Goal: Task Accomplishment & Management: Manage account settings

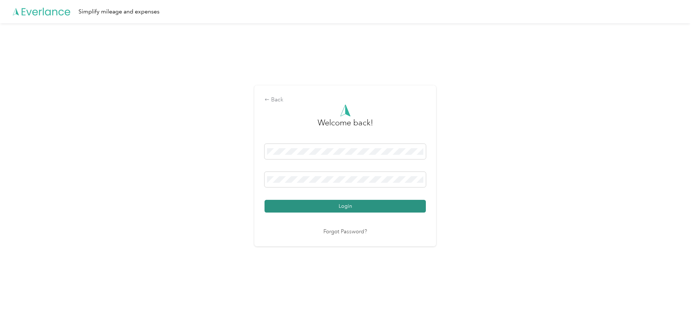
click at [345, 207] on button "Login" at bounding box center [345, 206] width 161 height 13
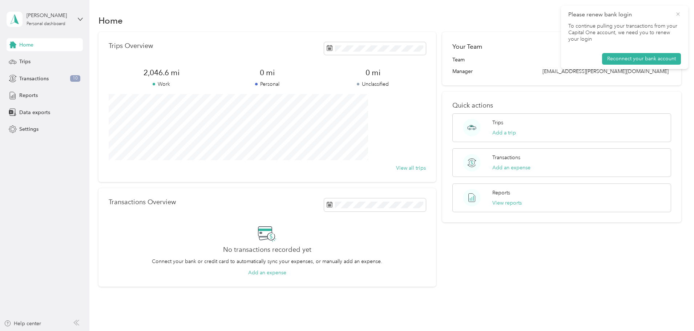
click at [678, 12] on icon at bounding box center [678, 14] width 6 height 7
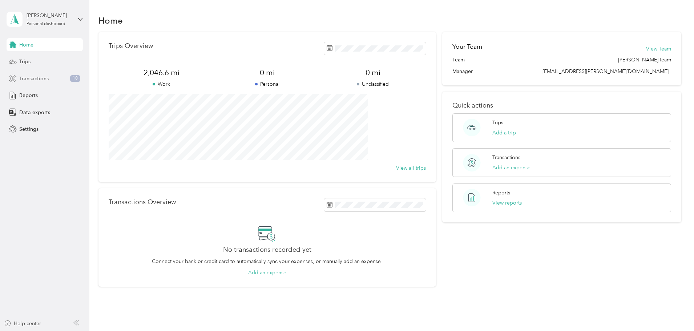
click at [33, 79] on span "Transactions" at bounding box center [33, 79] width 29 height 8
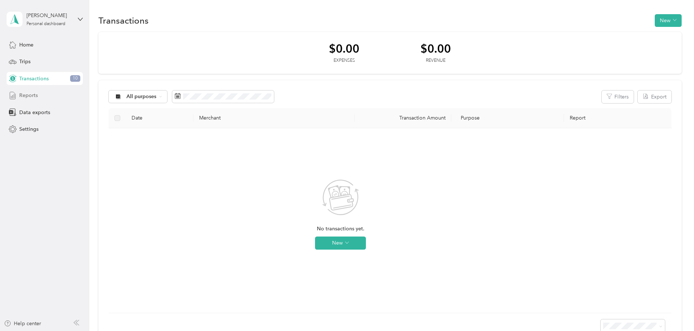
click at [34, 94] on span "Reports" at bounding box center [28, 96] width 19 height 8
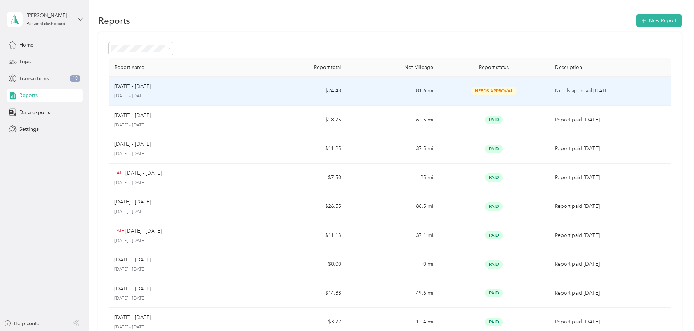
click at [209, 88] on div "[DATE] - [DATE]" at bounding box center [181, 87] width 135 height 8
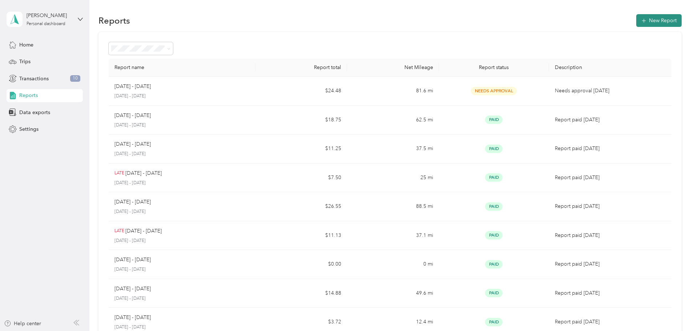
click at [636, 20] on button "New Report" at bounding box center [658, 20] width 45 height 13
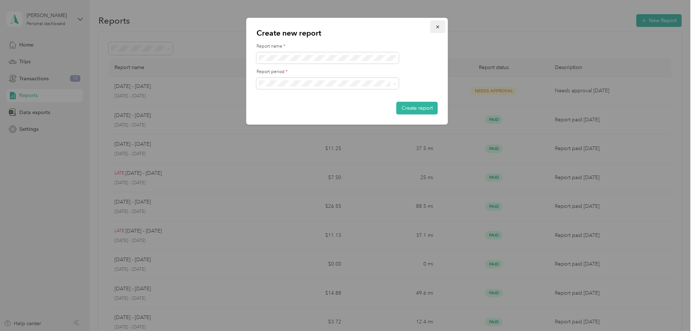
click at [439, 27] on icon "button" at bounding box center [437, 26] width 5 height 5
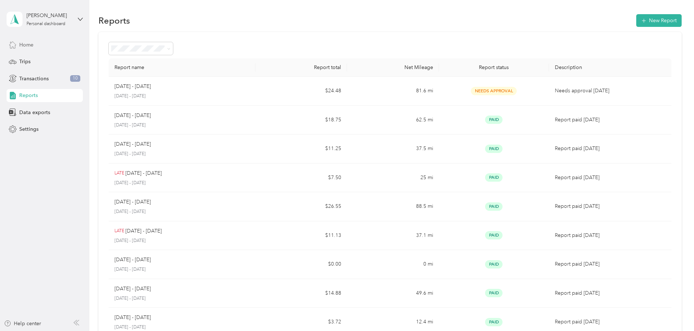
click at [27, 44] on span "Home" at bounding box center [26, 45] width 14 height 8
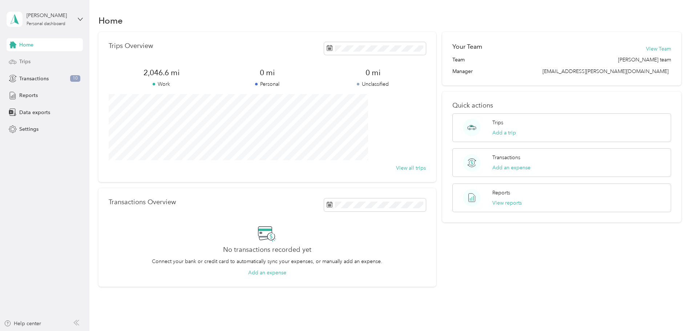
click at [25, 59] on span "Trips" at bounding box center [24, 62] width 11 height 8
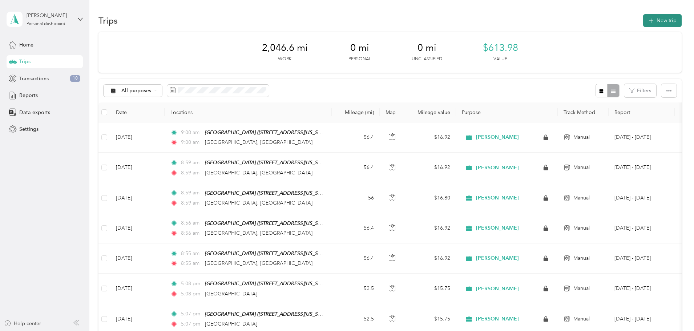
click at [643, 19] on button "New trip" at bounding box center [662, 20] width 39 height 13
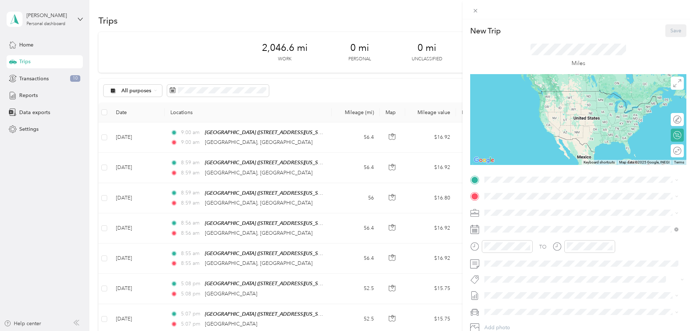
click at [516, 213] on div "[GEOGRAPHIC_DATA][STREET_ADDRESS][US_STATE][GEOGRAPHIC_DATA]" at bounding box center [534, 212] width 73 height 15
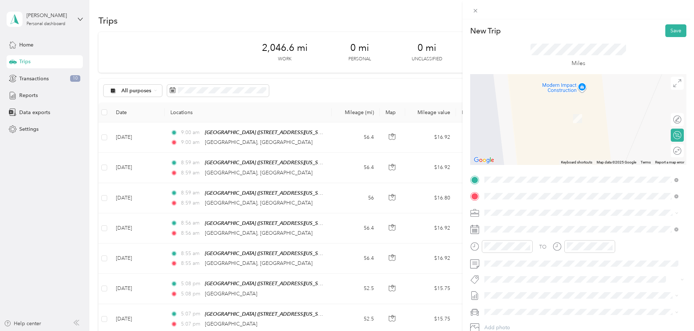
click at [518, 226] on span "[GEOGRAPHIC_DATA][US_STATE]" at bounding box center [537, 222] width 79 height 7
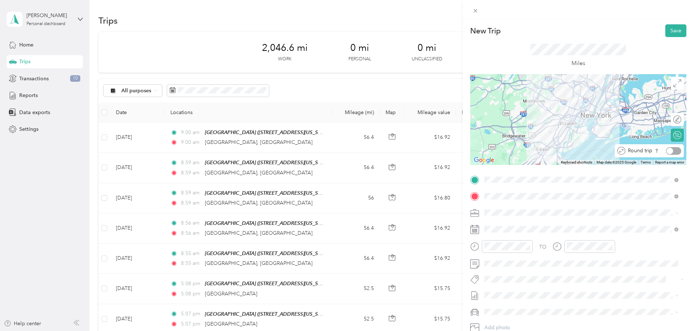
click at [671, 150] on div at bounding box center [673, 151] width 15 height 8
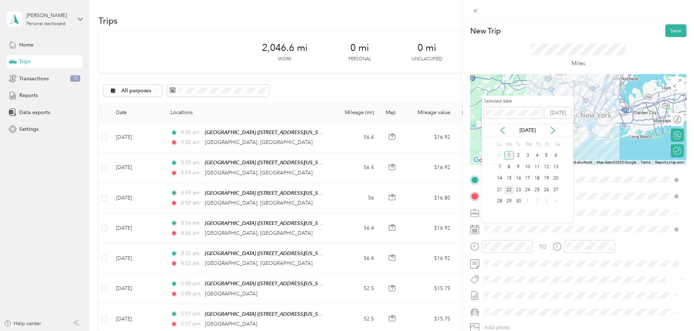
click at [508, 188] on div "22" at bounding box center [508, 189] width 9 height 9
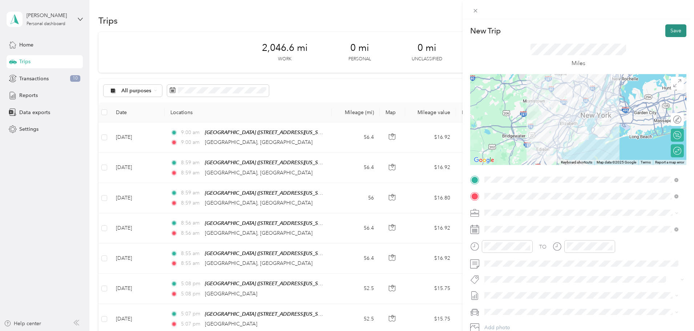
click at [670, 29] on button "Save" at bounding box center [676, 30] width 21 height 13
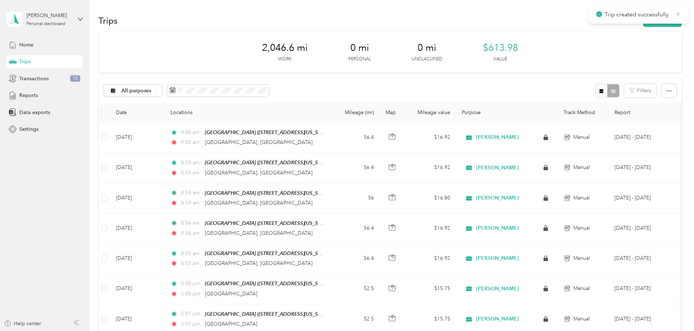
click at [678, 14] on icon at bounding box center [678, 13] width 3 height 3
click at [643, 20] on button "New trip" at bounding box center [662, 20] width 39 height 13
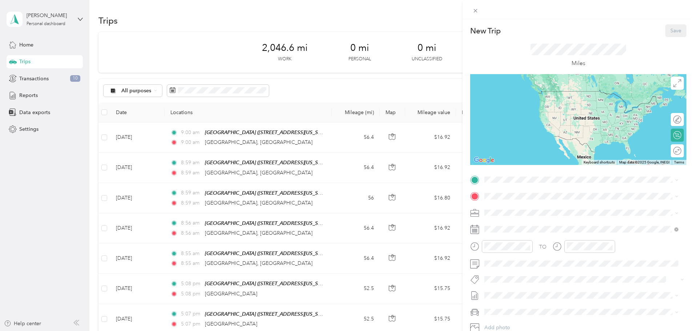
click at [508, 216] on span "[STREET_ADDRESS][US_STATE]" at bounding box center [534, 213] width 73 height 6
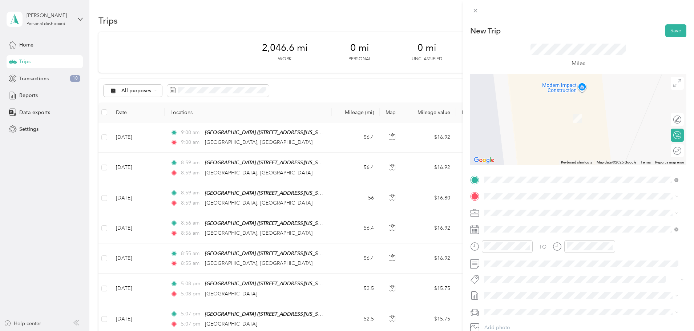
click at [520, 225] on span "[GEOGRAPHIC_DATA][US_STATE]" at bounding box center [537, 221] width 79 height 7
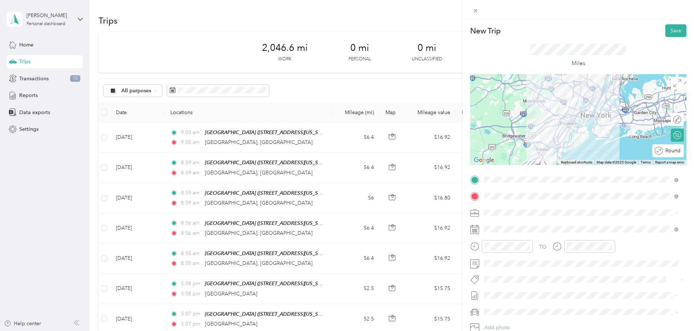
click at [671, 152] on div "Round trip" at bounding box center [672, 151] width 19 height 8
click at [674, 148] on div at bounding box center [673, 151] width 15 height 8
click at [512, 224] on span at bounding box center [584, 230] width 205 height 12
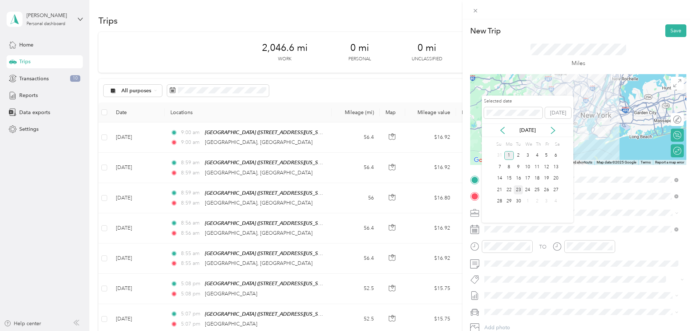
click at [519, 190] on div "23" at bounding box center [518, 189] width 9 height 9
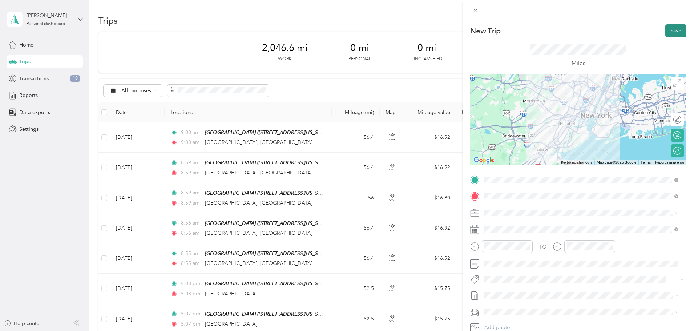
click at [666, 29] on button "Save" at bounding box center [676, 30] width 21 height 13
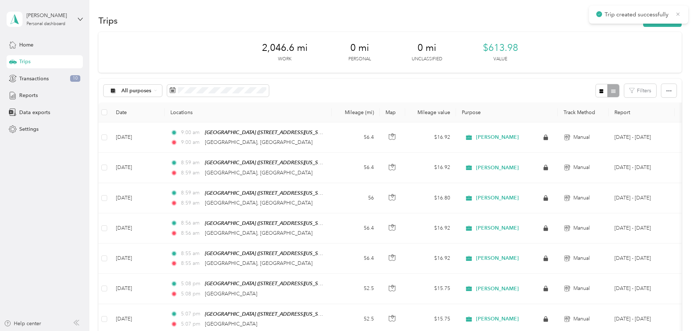
click at [678, 13] on icon at bounding box center [678, 13] width 3 height 3
click at [643, 20] on button "New trip" at bounding box center [662, 20] width 39 height 13
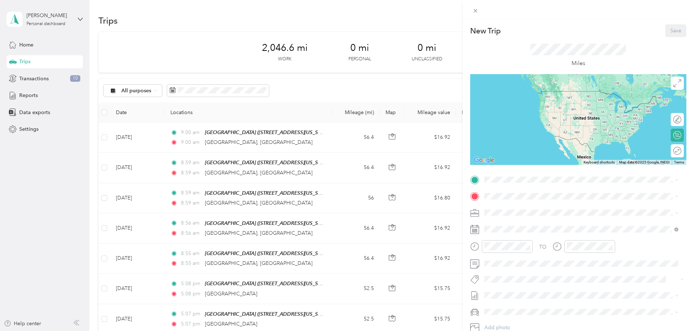
click at [526, 212] on div "[GEOGRAPHIC_DATA][STREET_ADDRESS][US_STATE][GEOGRAPHIC_DATA]" at bounding box center [534, 212] width 73 height 15
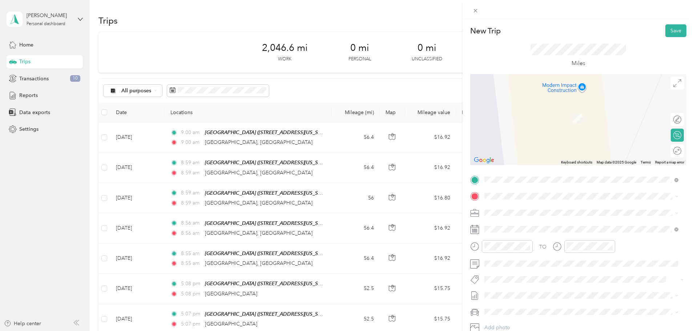
click at [552, 224] on span "[GEOGRAPHIC_DATA][US_STATE]" at bounding box center [537, 221] width 79 height 7
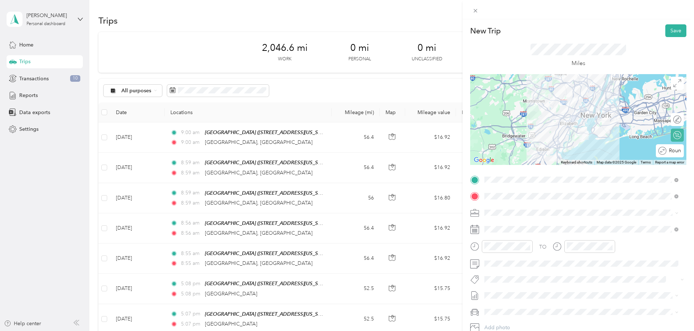
click at [670, 154] on div "Round trip" at bounding box center [674, 151] width 15 height 8
click at [671, 152] on div at bounding box center [673, 151] width 15 height 8
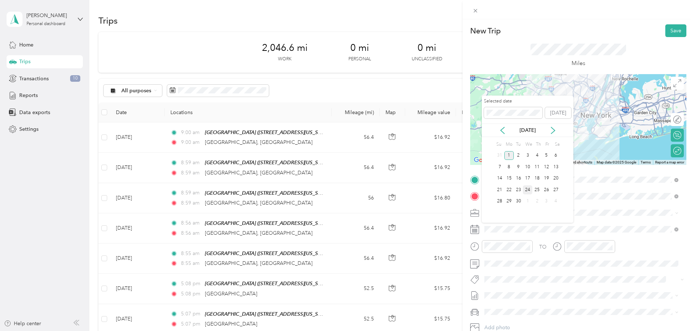
click at [527, 190] on div "24" at bounding box center [527, 189] width 9 height 9
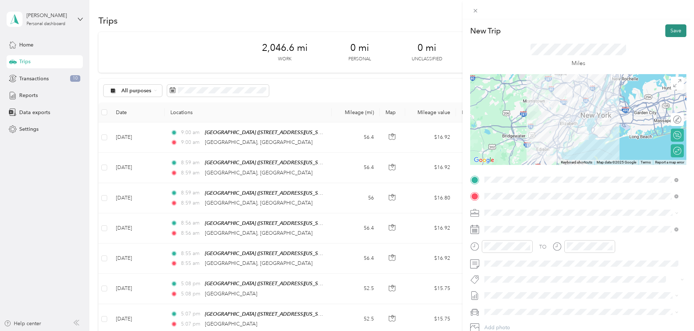
click at [671, 30] on button "Save" at bounding box center [676, 30] width 21 height 13
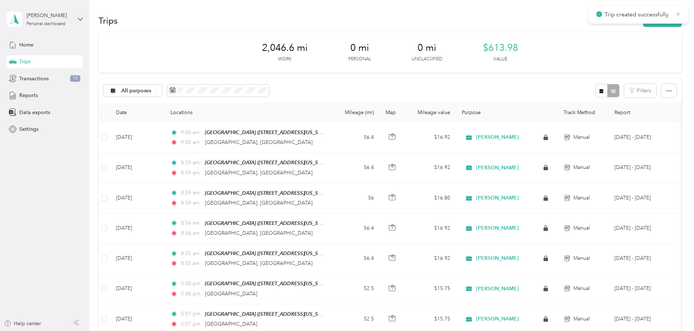
click at [679, 14] on icon at bounding box center [678, 13] width 3 height 3
click at [643, 22] on button "New trip" at bounding box center [662, 20] width 39 height 13
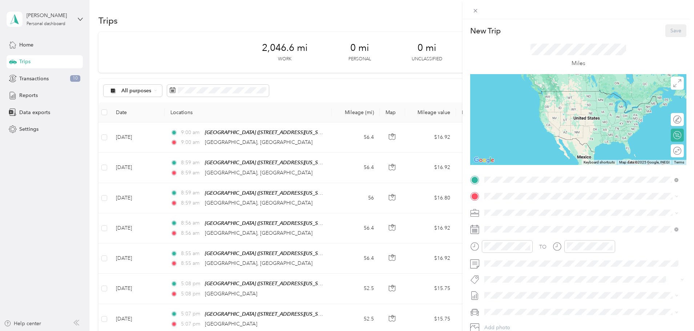
click at [527, 208] on strong "[GEOGRAPHIC_DATA]" at bounding box center [525, 208] width 54 height 7
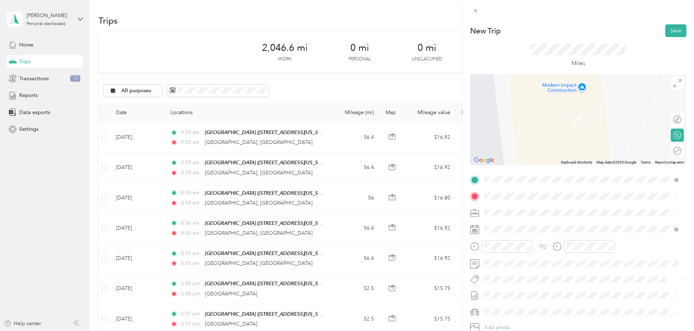
click at [509, 224] on span "[GEOGRAPHIC_DATA][US_STATE]" at bounding box center [537, 222] width 79 height 7
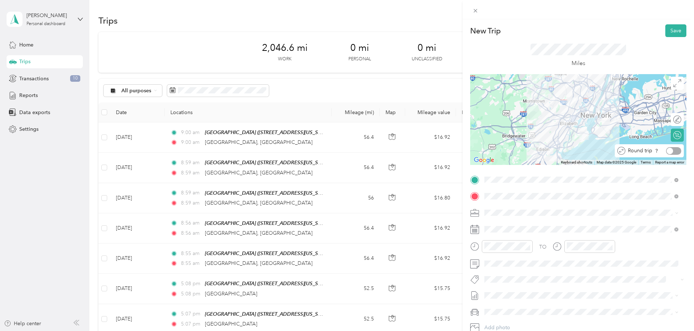
click at [674, 150] on div at bounding box center [673, 151] width 15 height 8
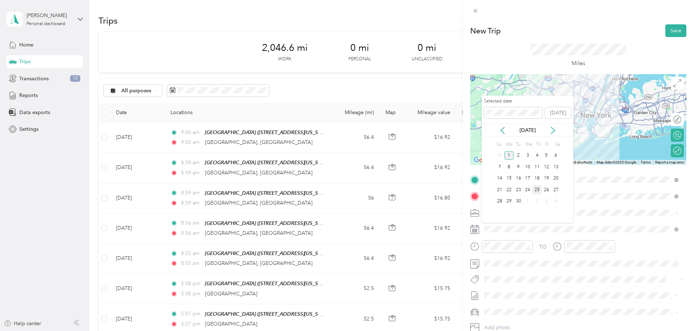
click at [535, 190] on div "25" at bounding box center [536, 189] width 9 height 9
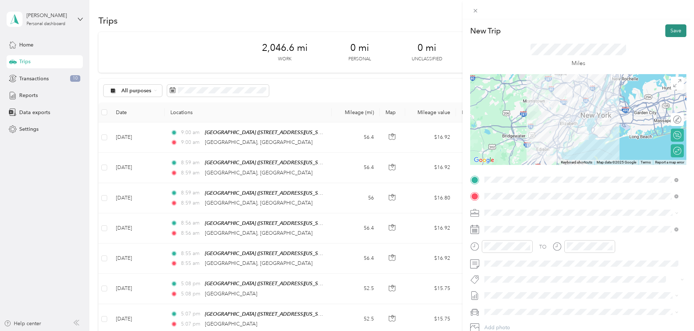
click at [669, 32] on button "Save" at bounding box center [676, 30] width 21 height 13
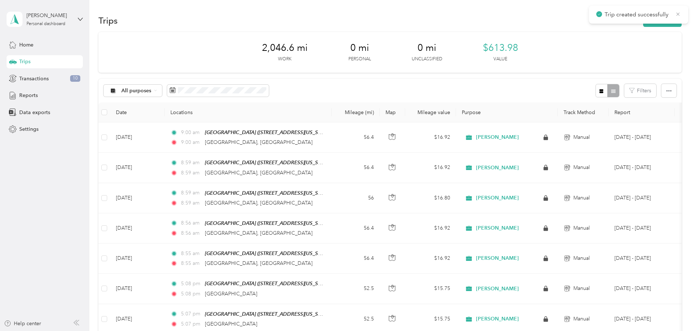
click at [678, 15] on icon at bounding box center [678, 14] width 6 height 7
click at [643, 20] on button "New trip" at bounding box center [662, 20] width 39 height 13
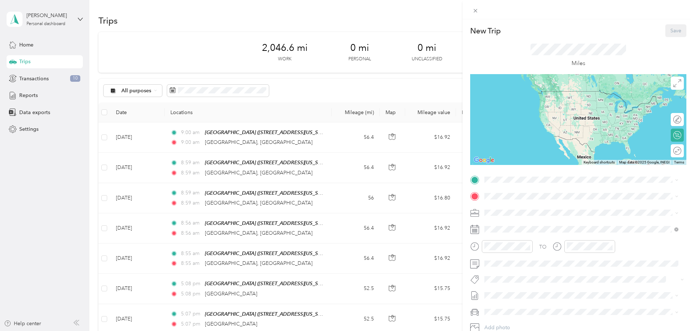
click at [500, 210] on div "[GEOGRAPHIC_DATA][STREET_ADDRESS][US_STATE][GEOGRAPHIC_DATA]" at bounding box center [534, 210] width 73 height 15
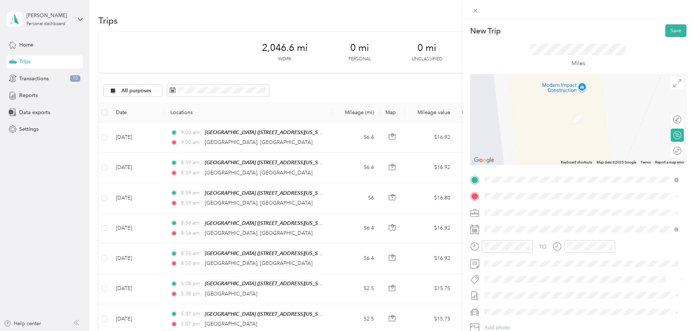
click at [528, 227] on div "[GEOGRAPHIC_DATA][US_STATE]" at bounding box center [581, 222] width 189 height 10
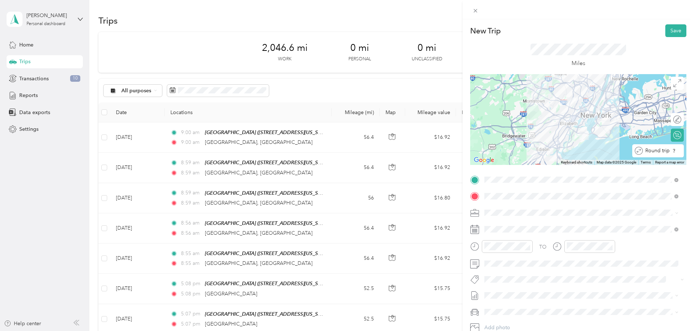
click at [672, 151] on div "Round trip" at bounding box center [662, 151] width 39 height 8
click at [672, 151] on div at bounding box center [673, 151] width 15 height 8
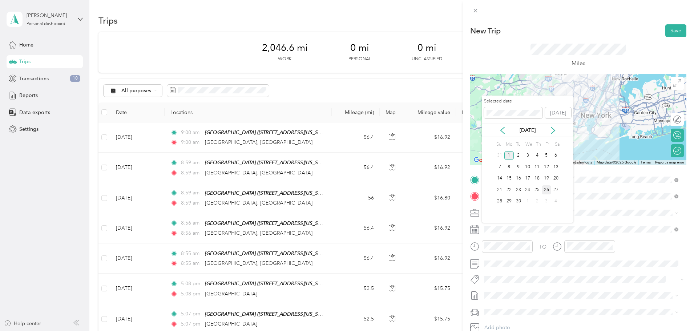
click at [546, 188] on div "26" at bounding box center [546, 189] width 9 height 9
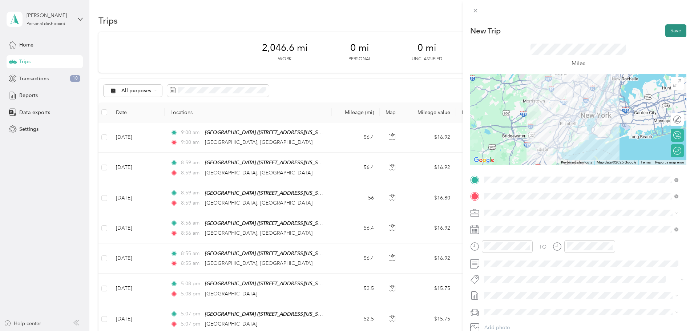
click at [670, 30] on button "Save" at bounding box center [676, 30] width 21 height 13
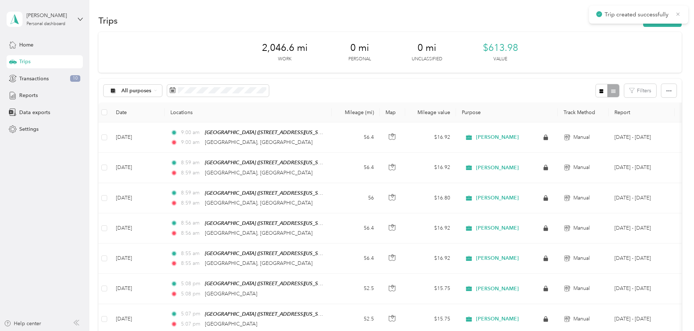
click at [679, 13] on icon at bounding box center [678, 13] width 3 height 3
click at [31, 79] on span "Transactions" at bounding box center [33, 79] width 29 height 8
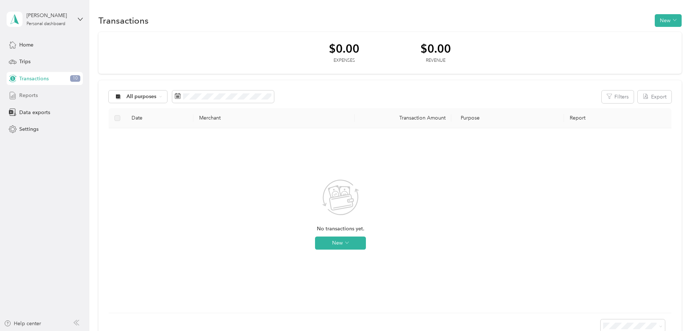
click at [27, 96] on span "Reports" at bounding box center [28, 96] width 19 height 8
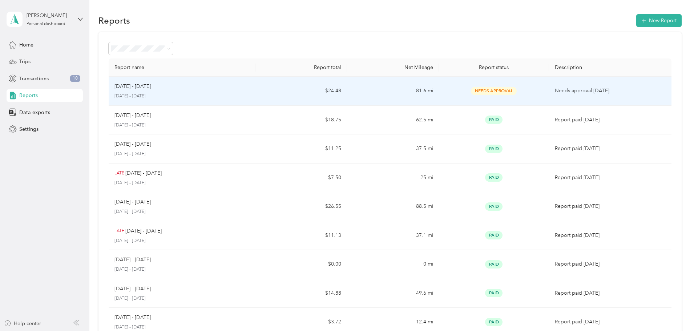
click at [230, 89] on div "[DATE] - [DATE]" at bounding box center [181, 87] width 135 height 8
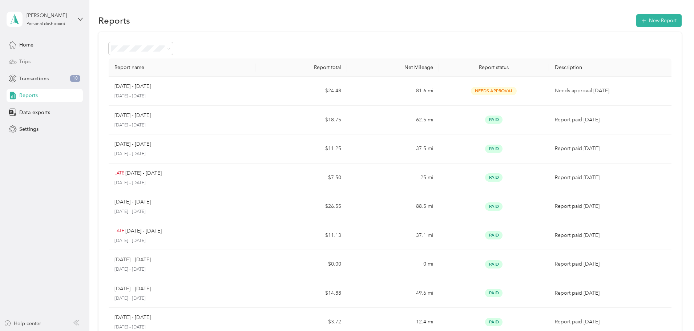
click at [25, 60] on span "Trips" at bounding box center [24, 62] width 11 height 8
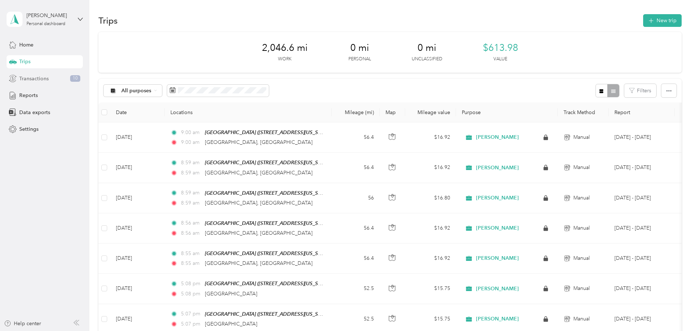
click at [36, 81] on span "Transactions" at bounding box center [33, 79] width 29 height 8
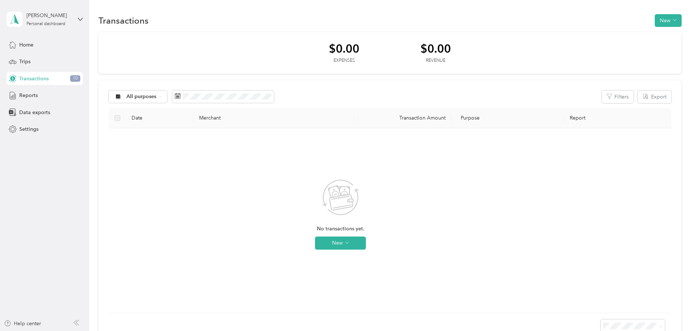
click at [145, 122] on div "$0.00 Expenses $0.00 Revenue All purposes Filters Export Date Merchant Transact…" at bounding box center [389, 187] width 583 height 311
click at [34, 91] on div "Reports" at bounding box center [45, 95] width 76 height 13
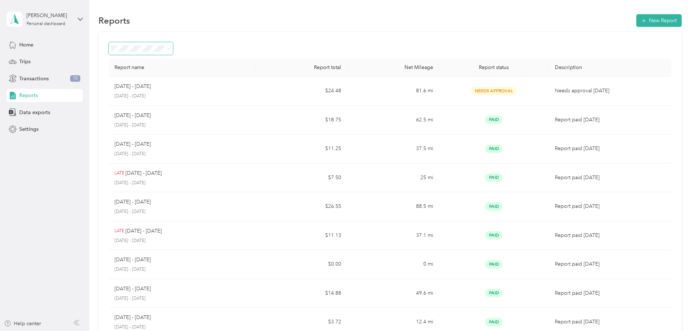
click at [170, 46] on span at bounding box center [168, 48] width 3 height 6
click at [170, 48] on icon at bounding box center [168, 48] width 3 height 3
click at [194, 87] on div "Needs approval" at bounding box center [189, 86] width 54 height 8
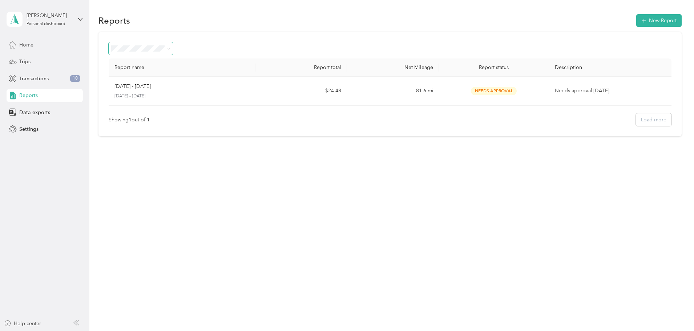
click at [30, 44] on span "Home" at bounding box center [26, 45] width 14 height 8
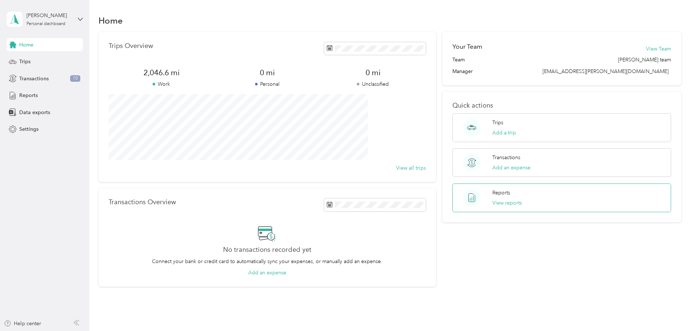
click at [479, 199] on div "Reports View reports" at bounding box center [562, 198] width 219 height 29
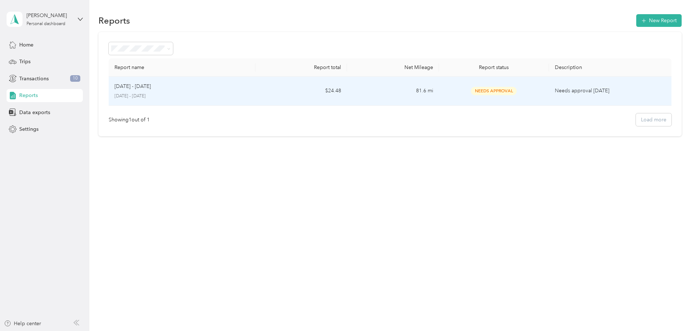
click at [151, 85] on p "[DATE] - [DATE]" at bounding box center [132, 87] width 36 height 8
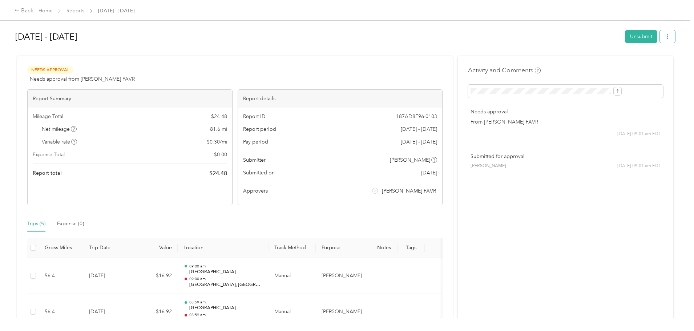
click at [667, 35] on icon "button" at bounding box center [667, 36] width 1 height 5
click at [163, 41] on h1 "[DATE] - [DATE]" at bounding box center [317, 36] width 605 height 17
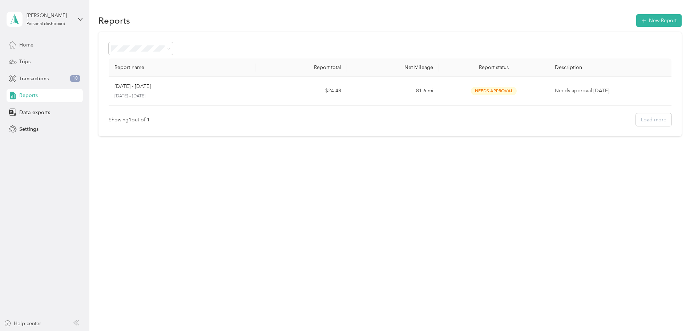
click at [31, 45] on span "Home" at bounding box center [26, 45] width 14 height 8
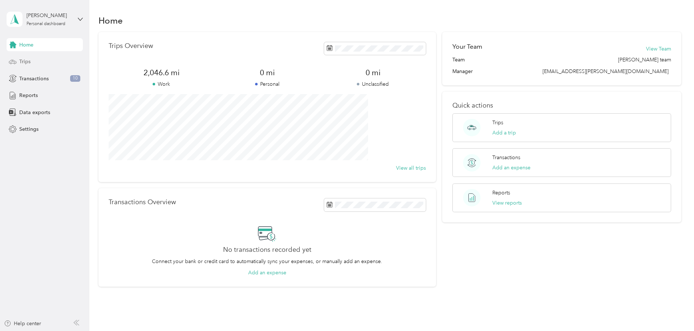
click at [25, 61] on span "Trips" at bounding box center [24, 62] width 11 height 8
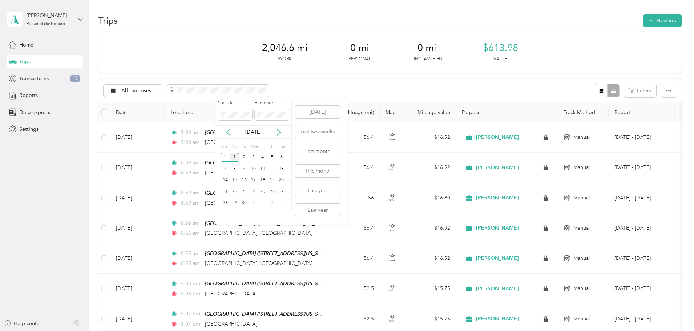
click at [226, 130] on icon at bounding box center [228, 132] width 7 height 7
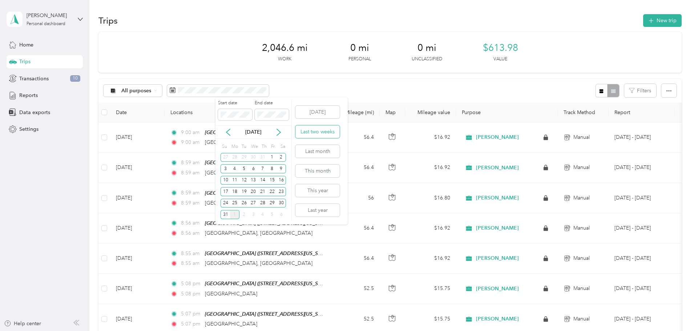
click at [316, 131] on button "Last two weeks" at bounding box center [317, 131] width 44 height 13
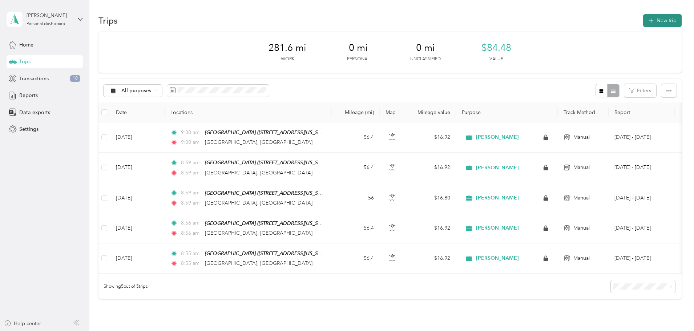
click at [643, 20] on button "New trip" at bounding box center [662, 20] width 39 height 13
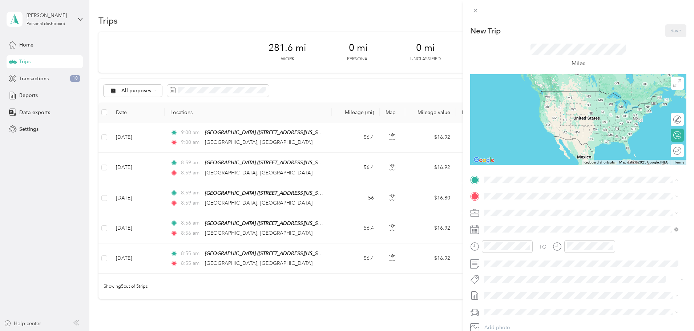
click at [506, 209] on div "[GEOGRAPHIC_DATA][STREET_ADDRESS][US_STATE][GEOGRAPHIC_DATA]" at bounding box center [534, 212] width 73 height 15
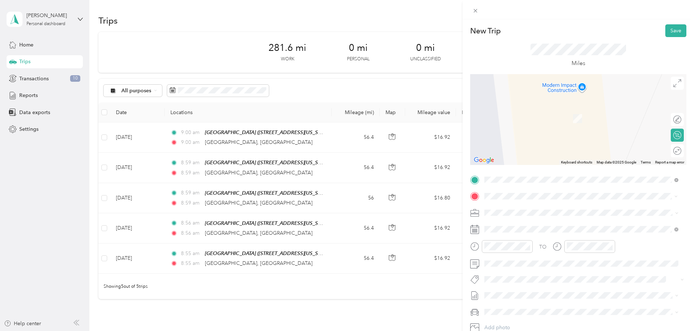
click at [511, 224] on span "[GEOGRAPHIC_DATA][US_STATE]" at bounding box center [537, 222] width 79 height 7
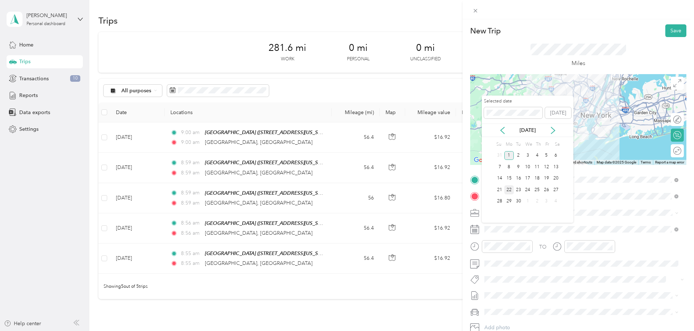
click at [510, 191] on div "22" at bounding box center [508, 189] width 9 height 9
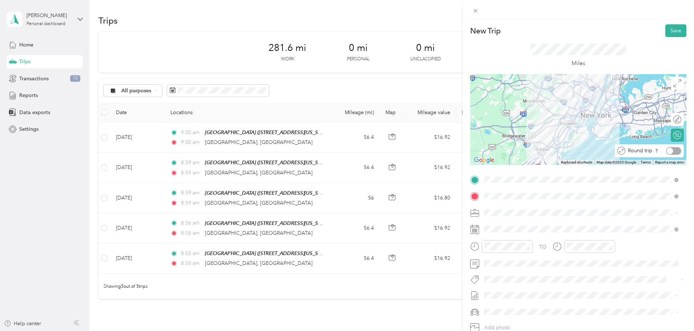
click at [673, 149] on div at bounding box center [673, 151] width 15 height 8
click at [670, 30] on button "Save" at bounding box center [676, 30] width 21 height 13
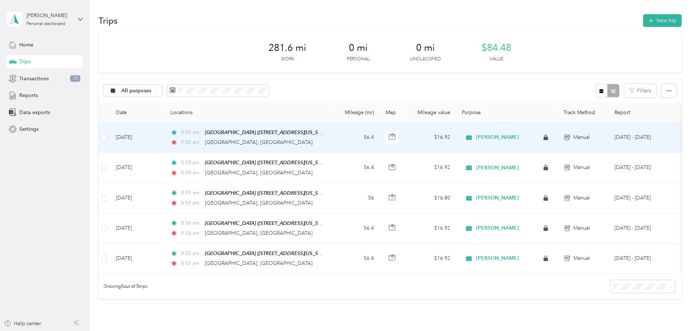
click at [165, 131] on td "[DATE]" at bounding box center [137, 137] width 55 height 30
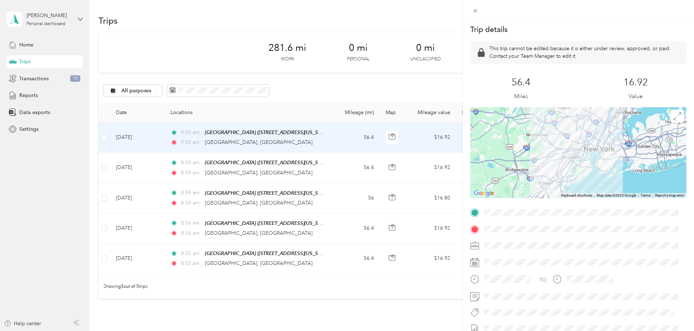
click at [36, 78] on div "Trip details This trip cannot be edited because it is either under review, appr…" at bounding box center [347, 165] width 694 height 331
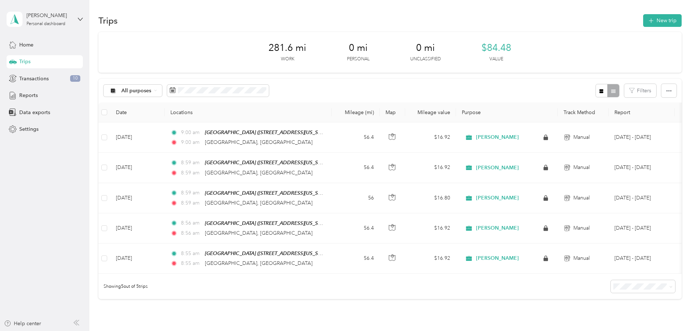
click at [36, 78] on span "Transactions" at bounding box center [33, 79] width 29 height 8
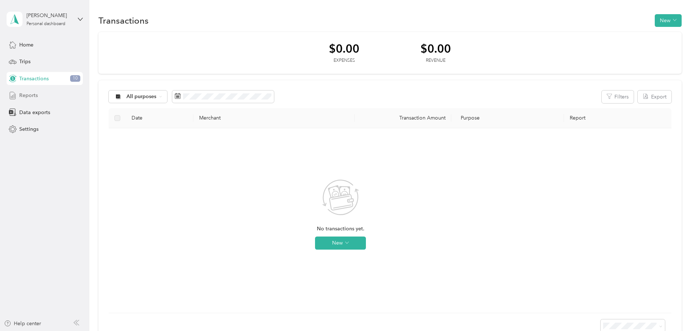
click at [35, 95] on span "Reports" at bounding box center [28, 96] width 19 height 8
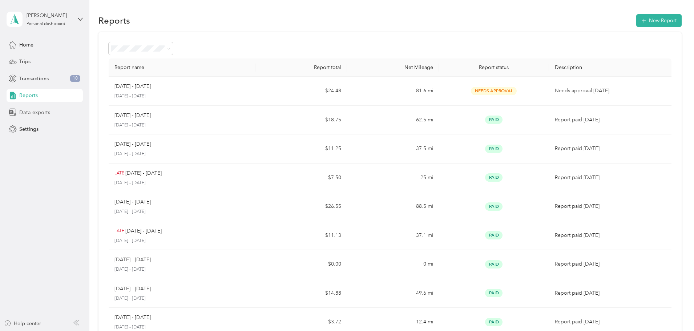
click at [35, 112] on span "Data exports" at bounding box center [34, 113] width 31 height 8
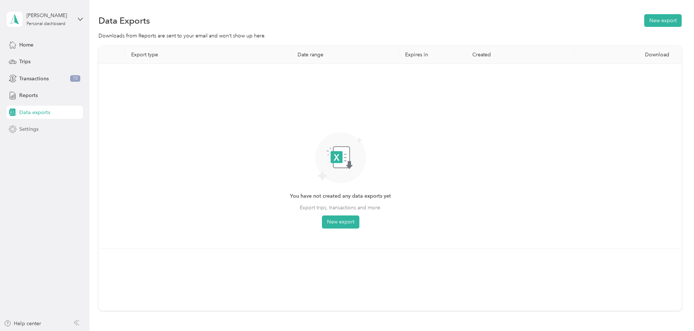
click at [31, 129] on span "Settings" at bounding box center [28, 129] width 19 height 8
